Goal: Navigation & Orientation: Find specific page/section

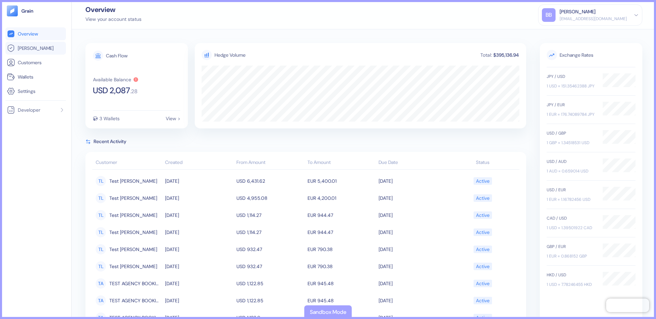
click at [33, 50] on span "[PERSON_NAME]" at bounding box center [36, 48] width 36 height 7
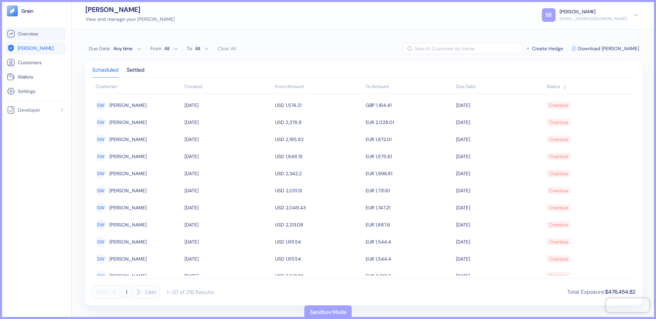
click at [23, 36] on span "Overview" at bounding box center [28, 33] width 20 height 7
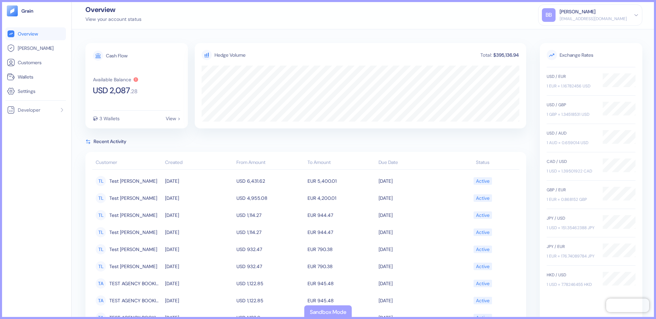
click at [120, 141] on span "Recent Activity" at bounding box center [110, 141] width 33 height 7
click at [87, 143] on icon at bounding box center [87, 141] width 5 height 5
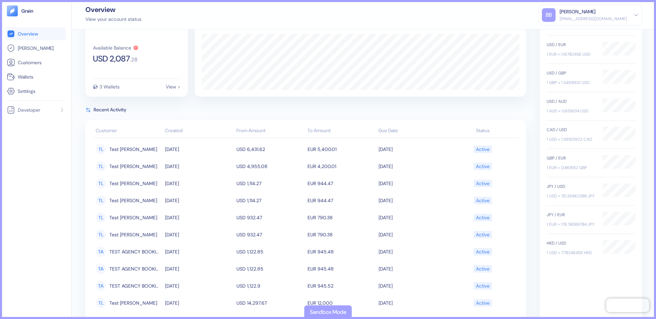
scroll to position [32, 0]
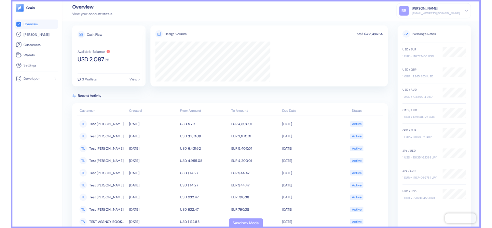
scroll to position [8, 0]
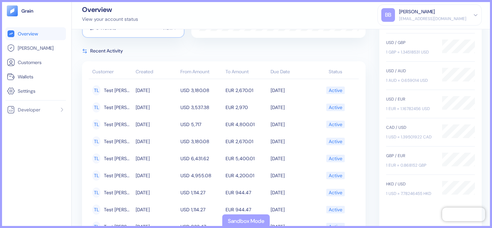
scroll to position [86, 0]
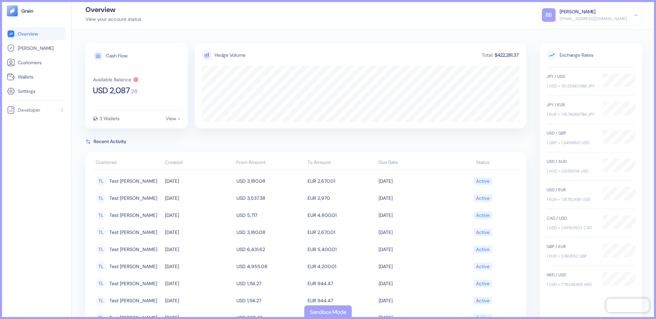
click at [129, 29] on div "Cash Flow Available Balance USD 2,087 . 28 3 Wallets View > Hedge Volume Total:…" at bounding box center [364, 174] width 584 height 290
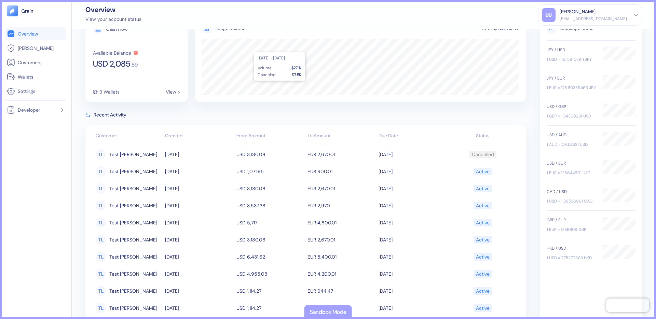
scroll to position [27, 0]
